Goal: Find specific page/section: Find specific page/section

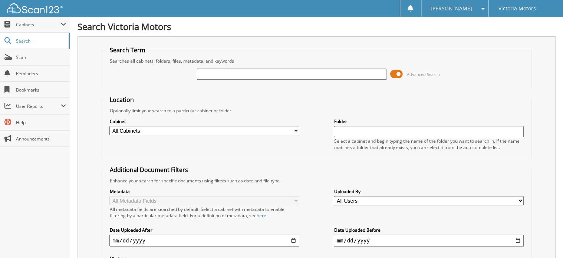
click at [316, 73] on input "text" at bounding box center [292, 74] width 190 height 11
type input "233720"
click at [263, 72] on input "233720" at bounding box center [292, 74] width 190 height 11
type input "2"
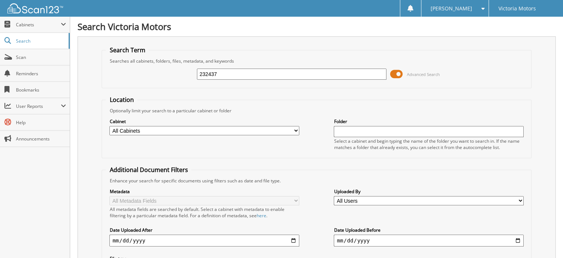
type input "232437"
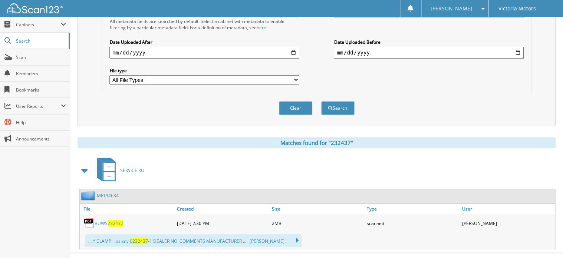
scroll to position [194, 0]
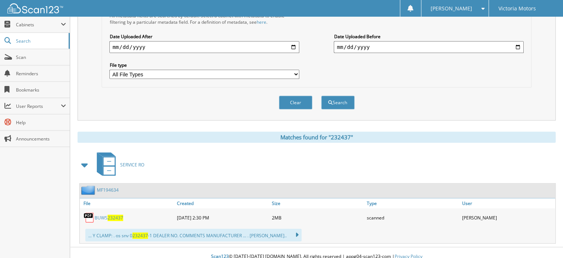
click at [116, 215] on span "232437" at bounding box center [116, 218] width 16 height 6
